Goal: Task Accomplishment & Management: Use online tool/utility

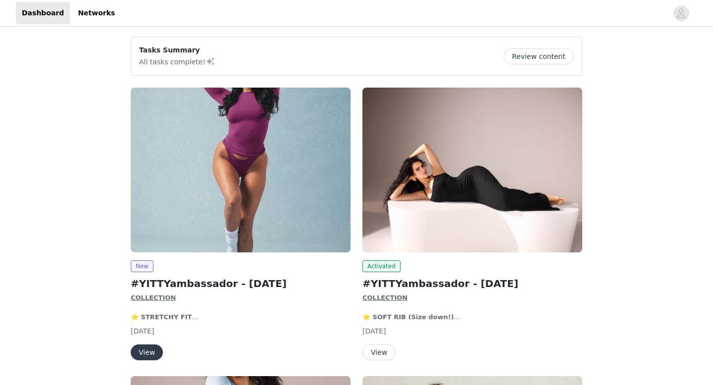
click at [462, 149] on img at bounding box center [472, 170] width 220 height 165
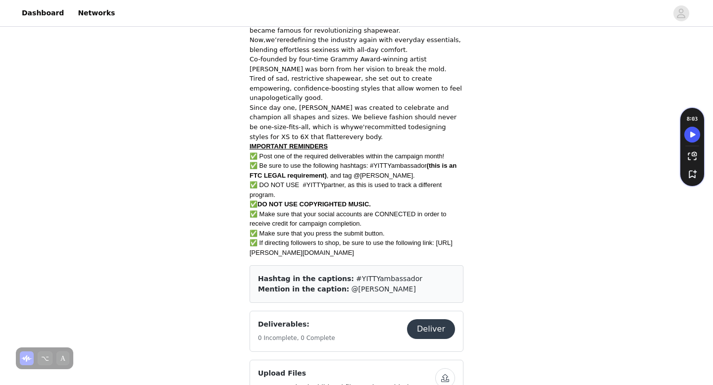
scroll to position [525, 0]
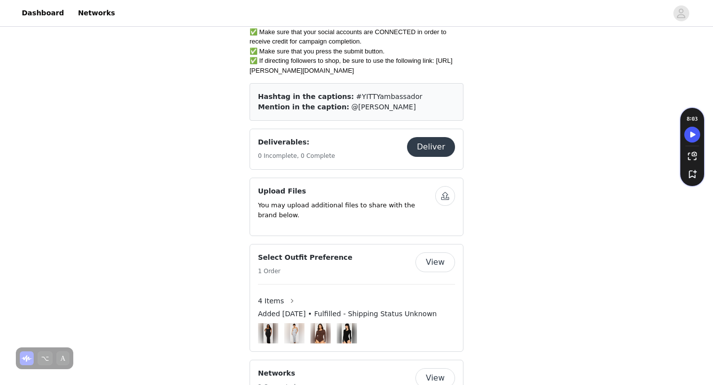
click at [434, 152] on button "Deliver" at bounding box center [431, 147] width 48 height 20
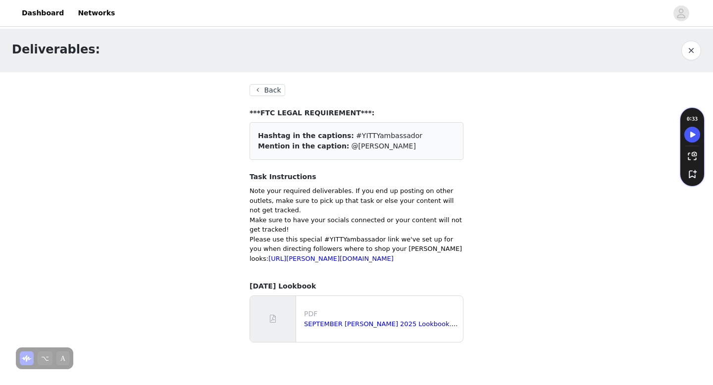
click at [272, 89] on button "Back" at bounding box center [267, 90] width 36 height 12
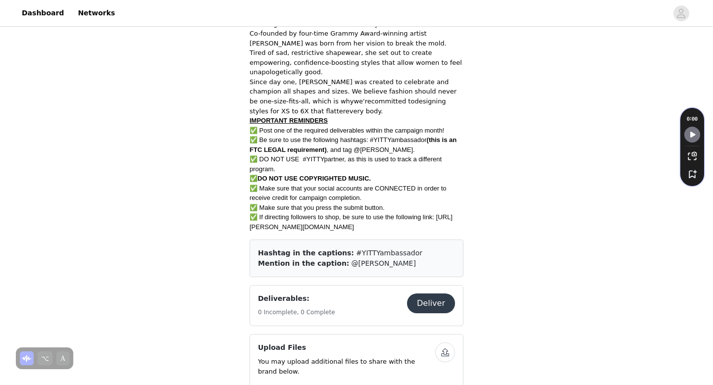
scroll to position [511, 0]
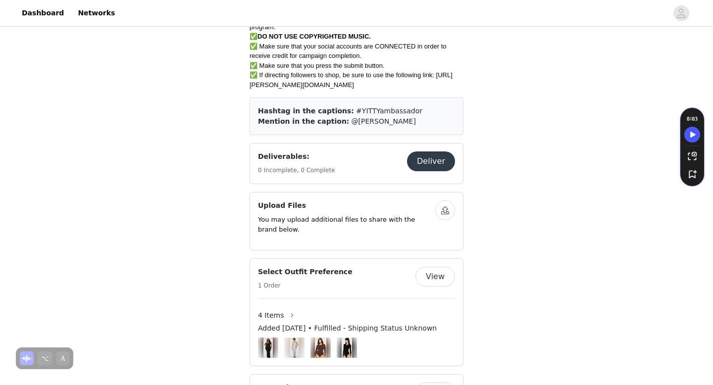
click at [447, 213] on button "button" at bounding box center [445, 210] width 20 height 20
